Goal: Find contact information: Find contact information

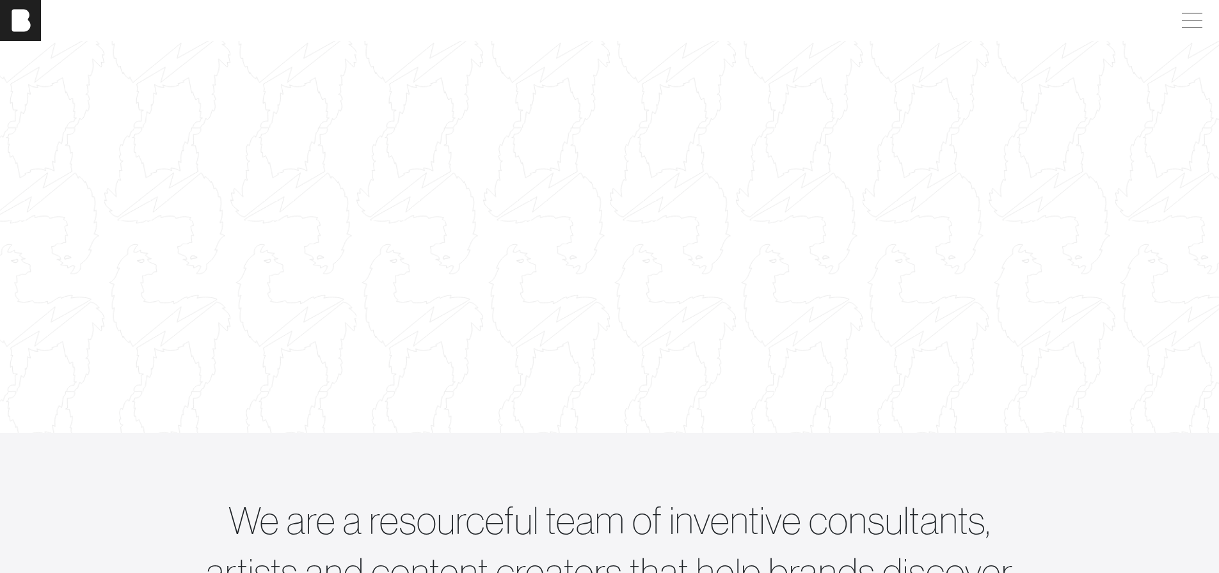
scroll to position [64, 0]
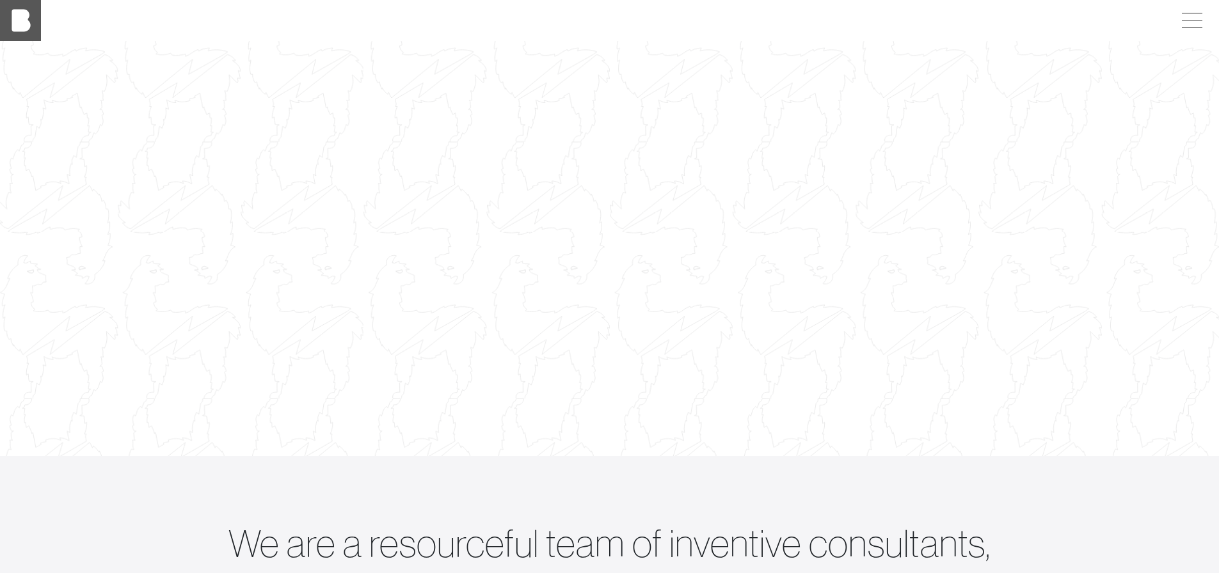
click at [23, 19] on img at bounding box center [20, 20] width 41 height 41
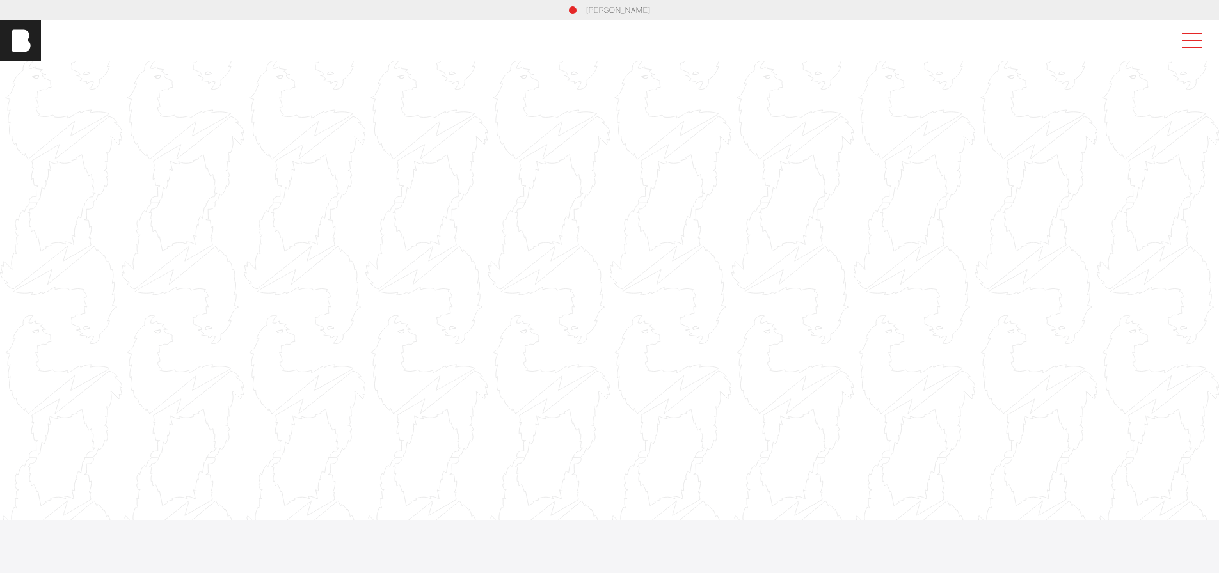
click at [1196, 45] on span at bounding box center [1189, 40] width 29 height 23
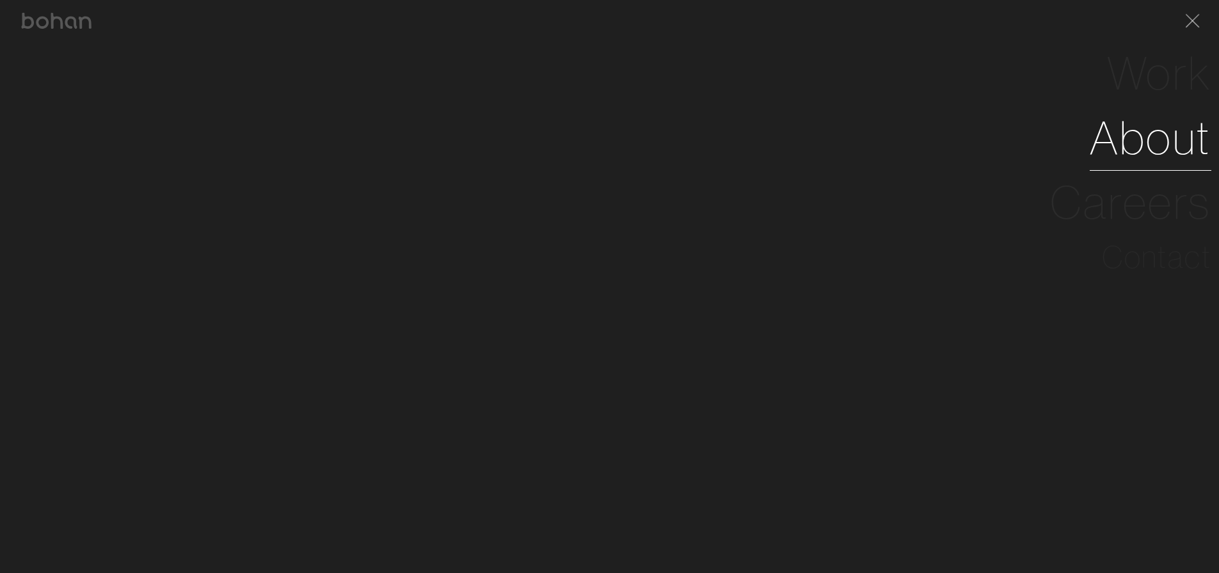
scroll to position [64, 0]
click at [1181, 133] on link "About" at bounding box center [1151, 138] width 122 height 65
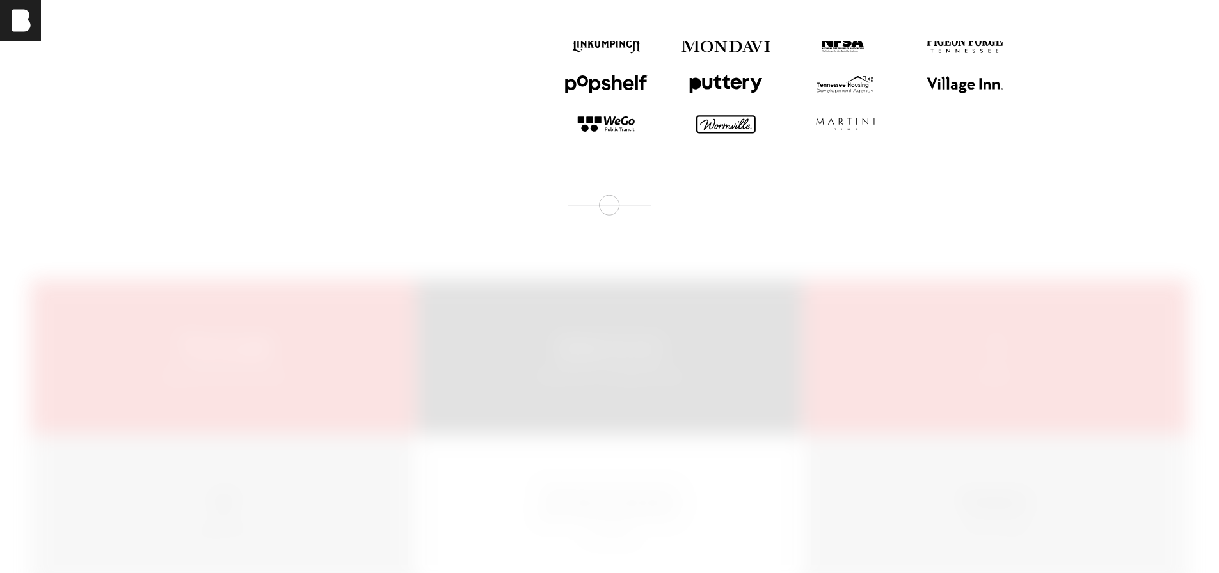
scroll to position [1600, 0]
click at [1202, 20] on span at bounding box center [1192, 20] width 20 height 1
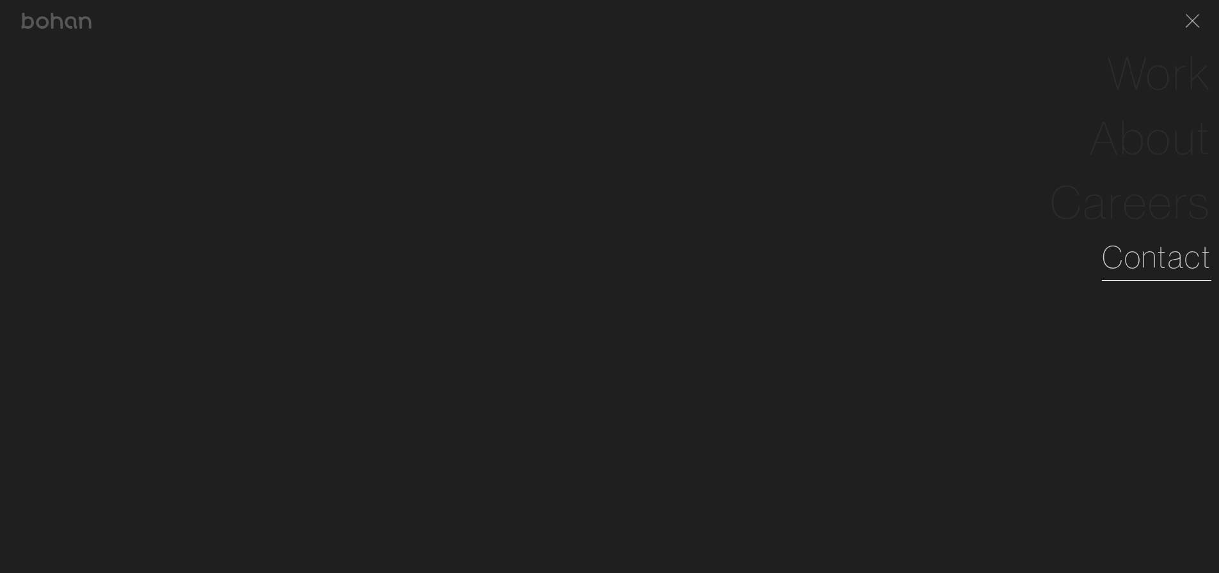
click at [1153, 260] on link "Contact" at bounding box center [1156, 257] width 109 height 46
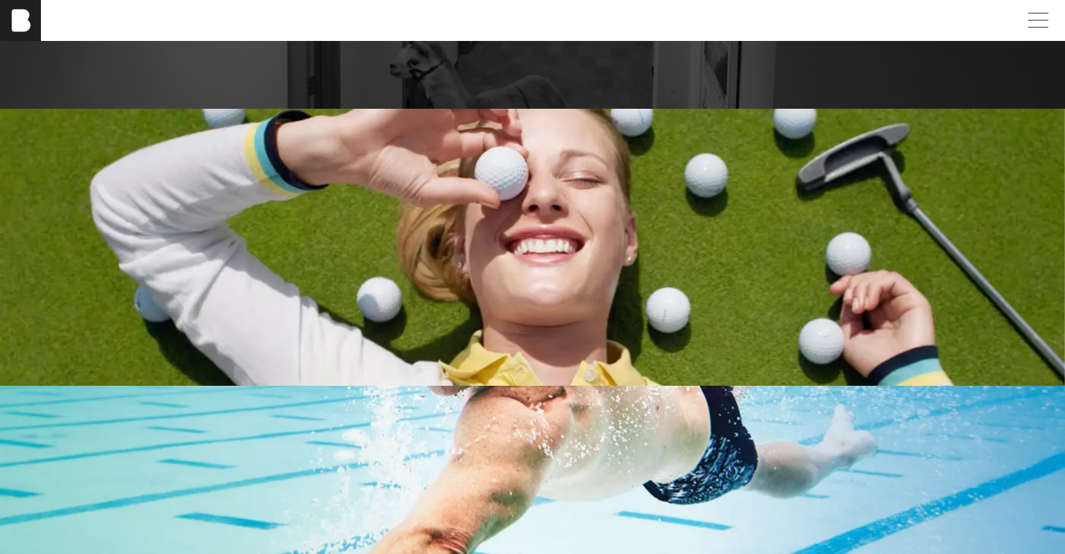
scroll to position [2239, 0]
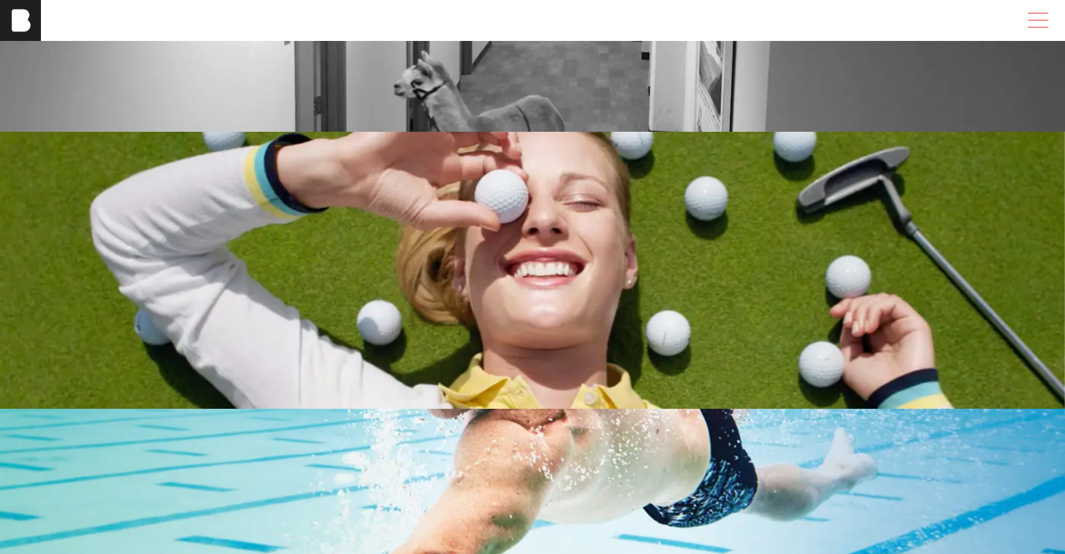
click at [1047, 10] on span at bounding box center [1035, 20] width 29 height 23
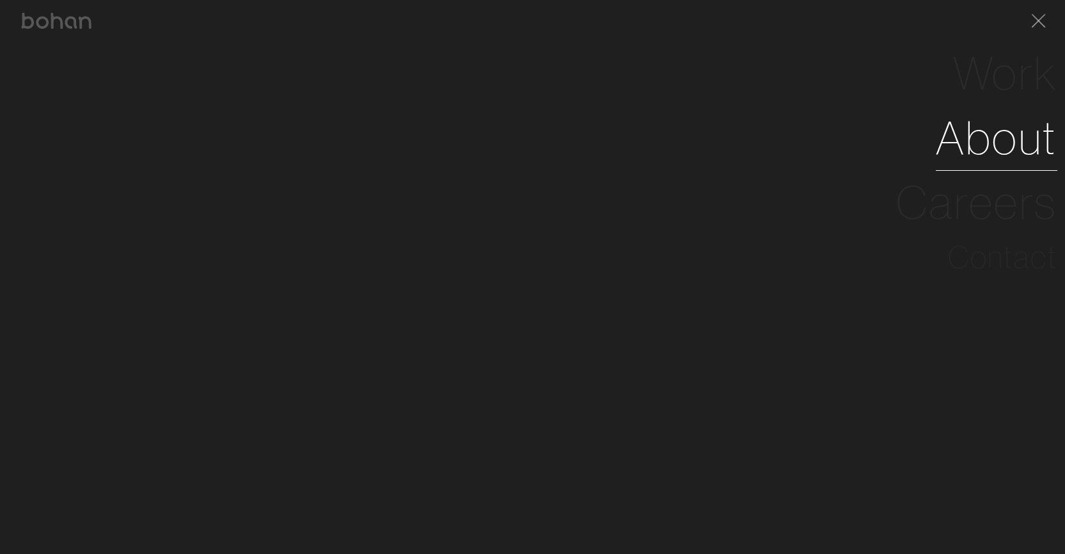
click at [983, 140] on link "About" at bounding box center [997, 138] width 122 height 65
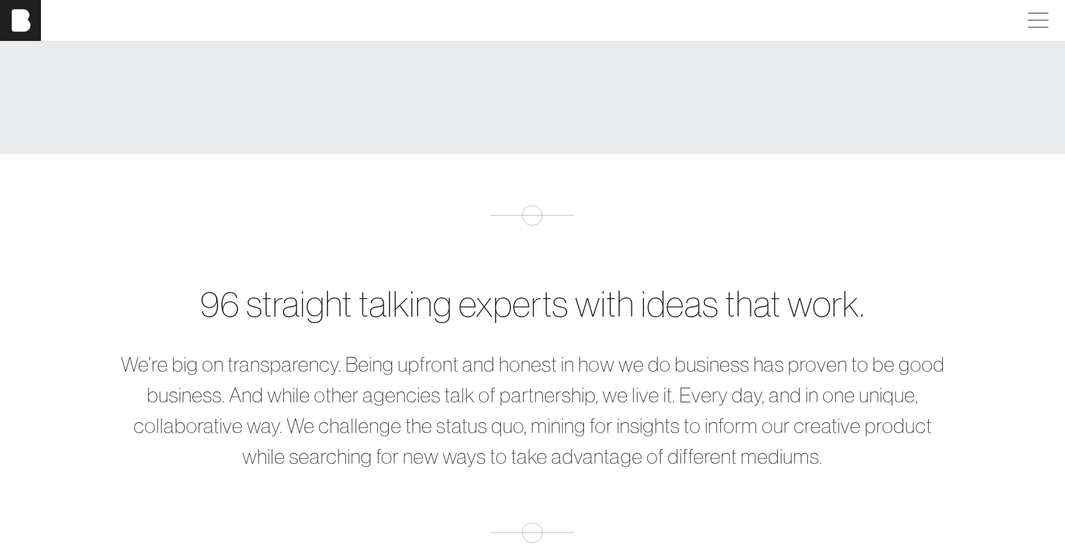
scroll to position [320, 0]
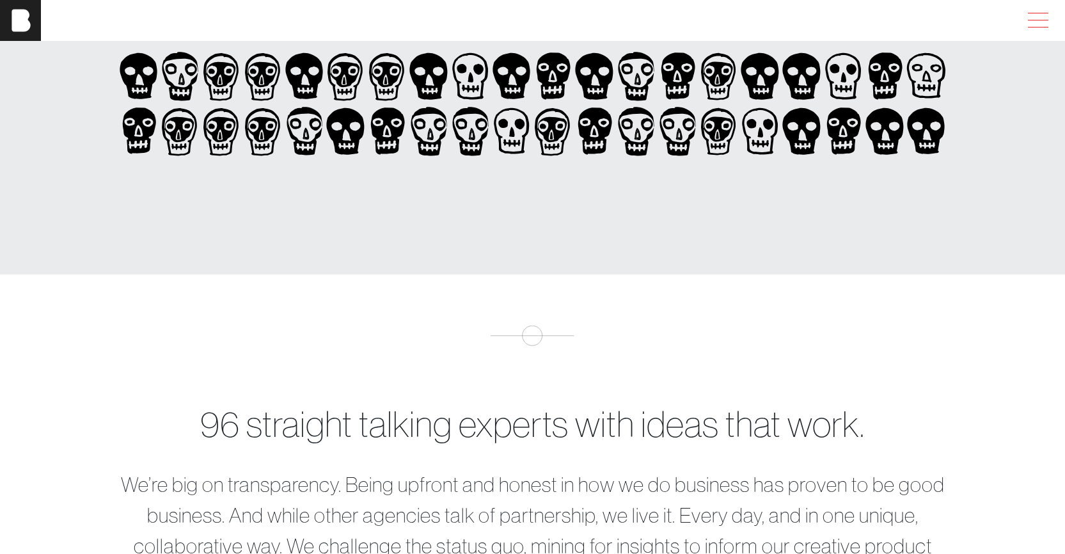
click at [1049, 20] on span at bounding box center [1038, 20] width 20 height 1
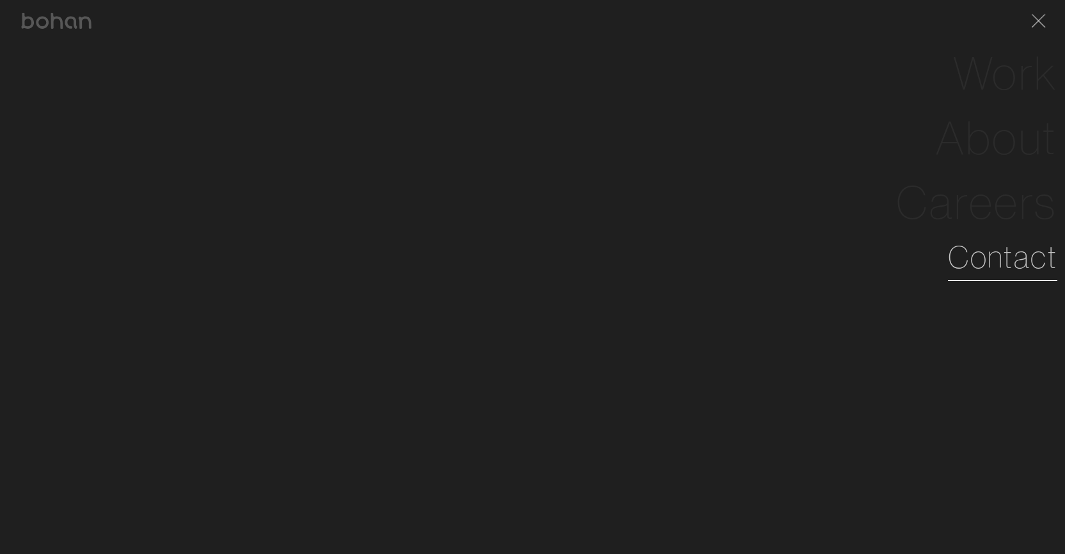
click at [1023, 251] on link "Contact" at bounding box center [1002, 257] width 109 height 46
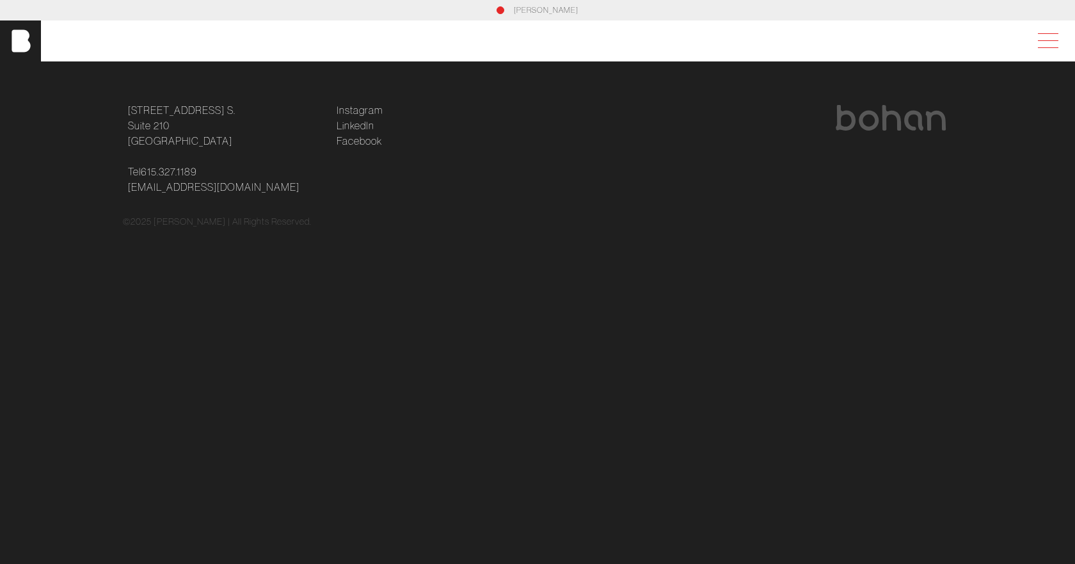
click at [1044, 38] on span at bounding box center [1045, 40] width 29 height 23
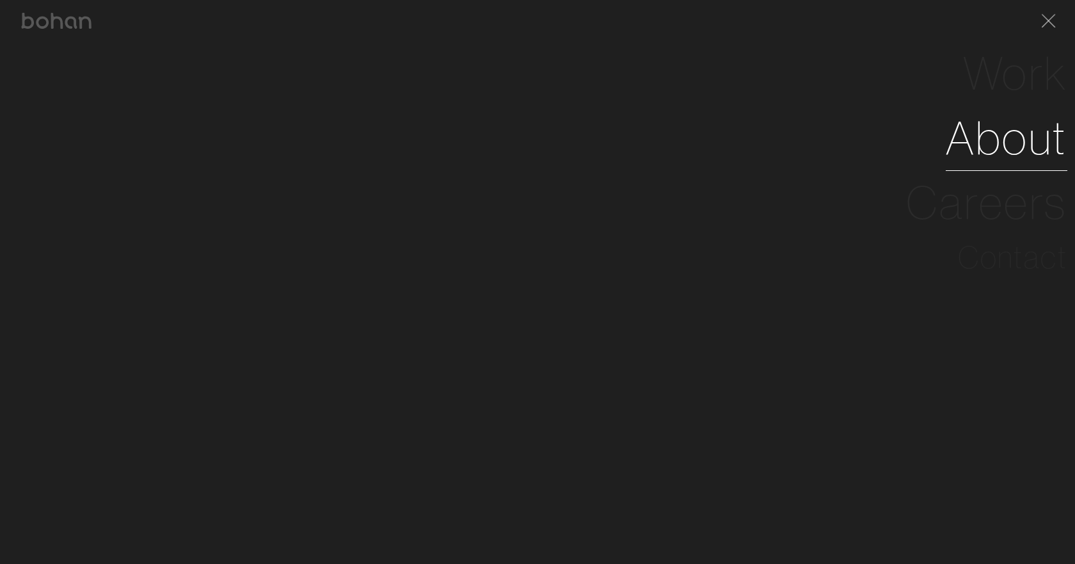
click at [1026, 135] on link "About" at bounding box center [1007, 138] width 122 height 65
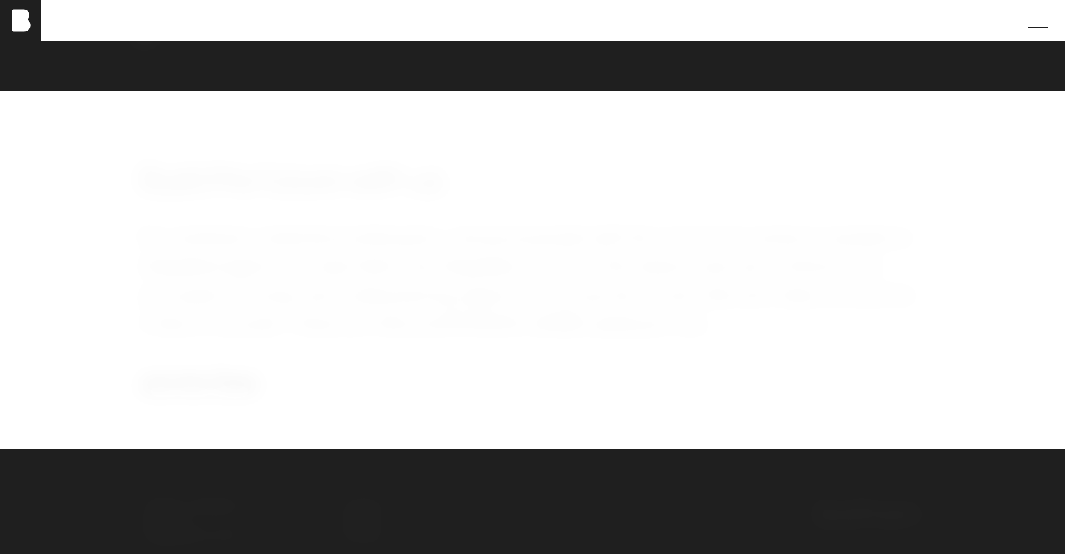
scroll to position [2175, 0]
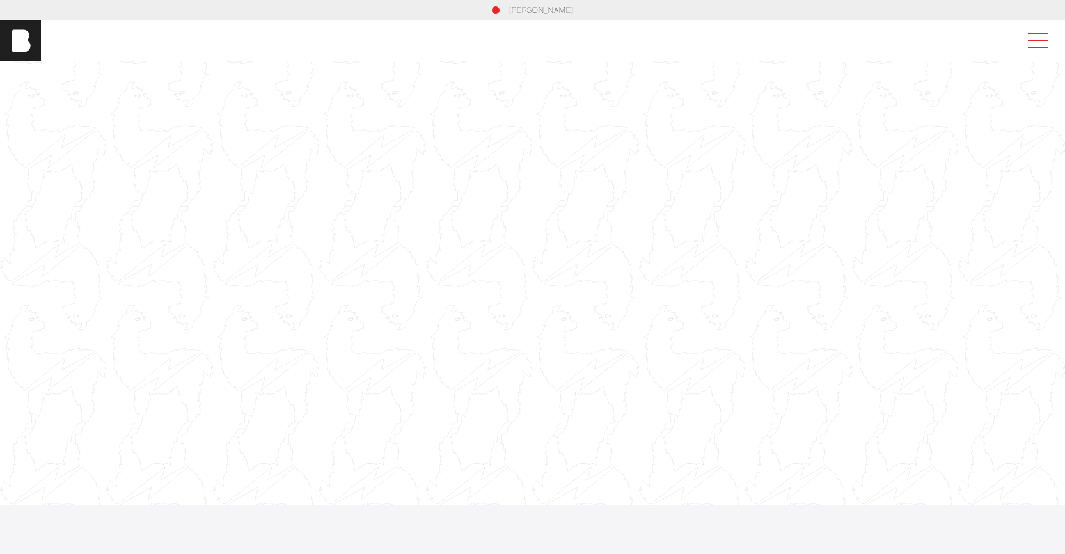
click at [1049, 40] on span at bounding box center [1038, 40] width 20 height 1
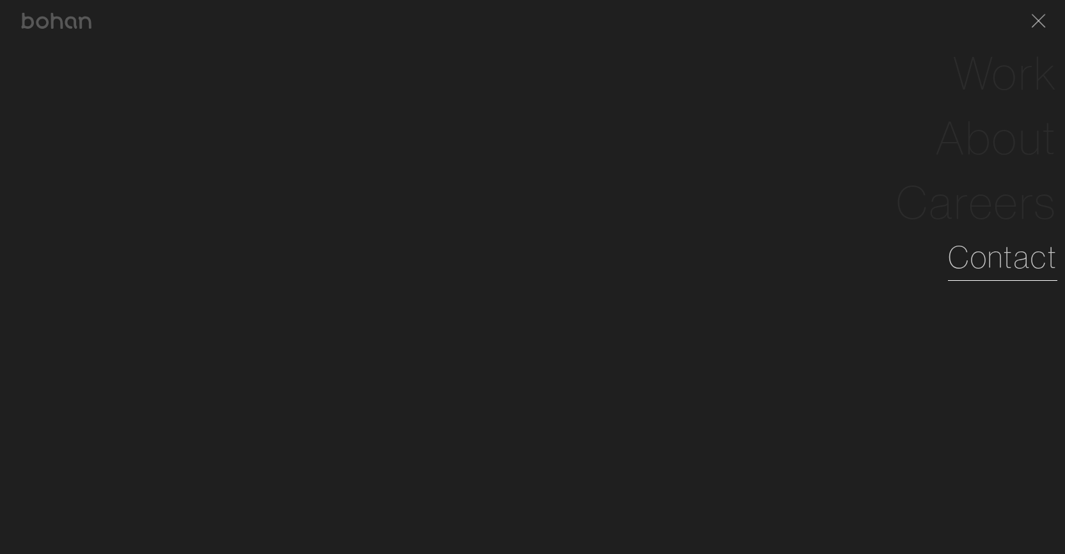
click at [995, 261] on link "Contact" at bounding box center [1002, 257] width 109 height 46
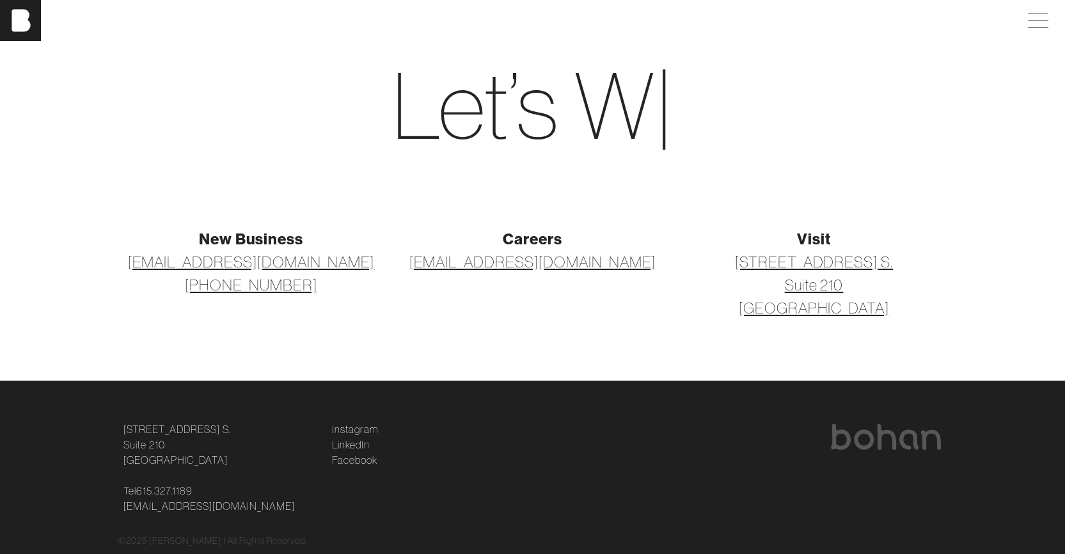
scroll to position [77, 0]
